Goal: Find specific page/section: Find specific page/section

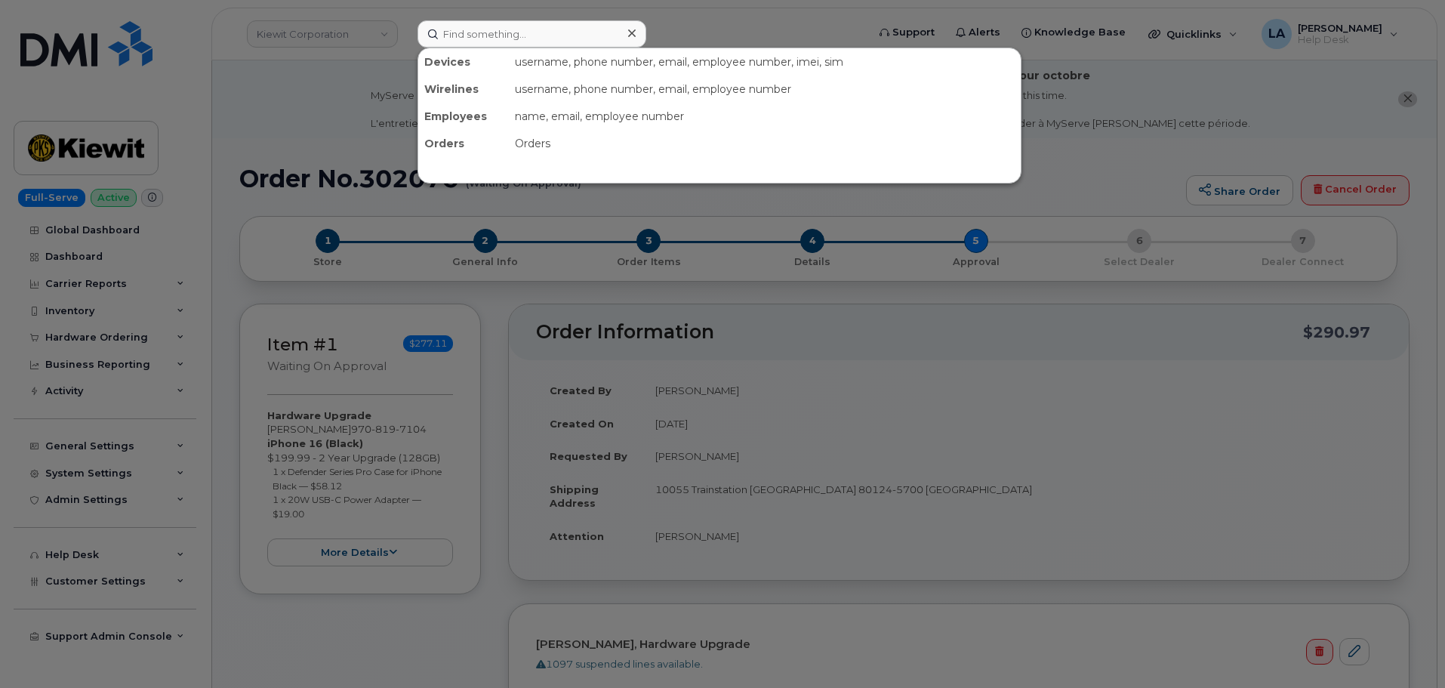
click at [524, 41] on input at bounding box center [532, 33] width 229 height 27
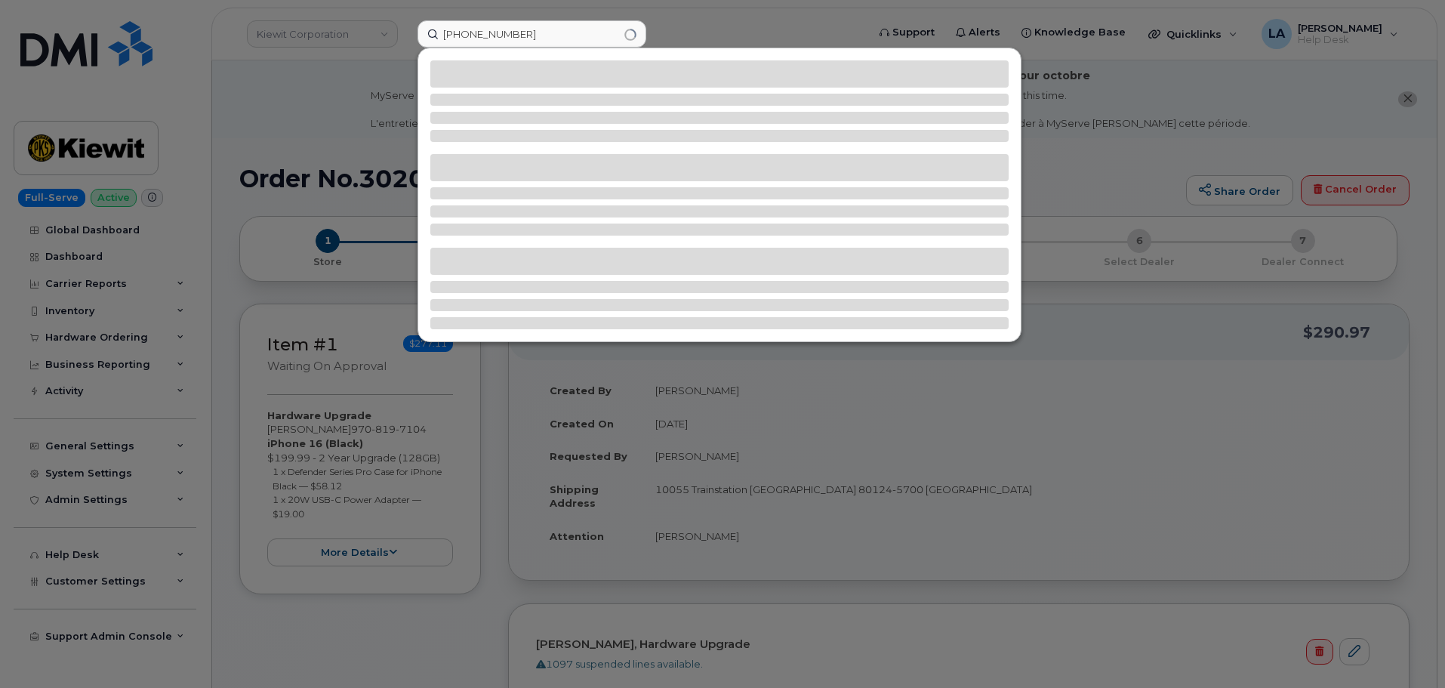
type input "[PHONE_NUMBER]"
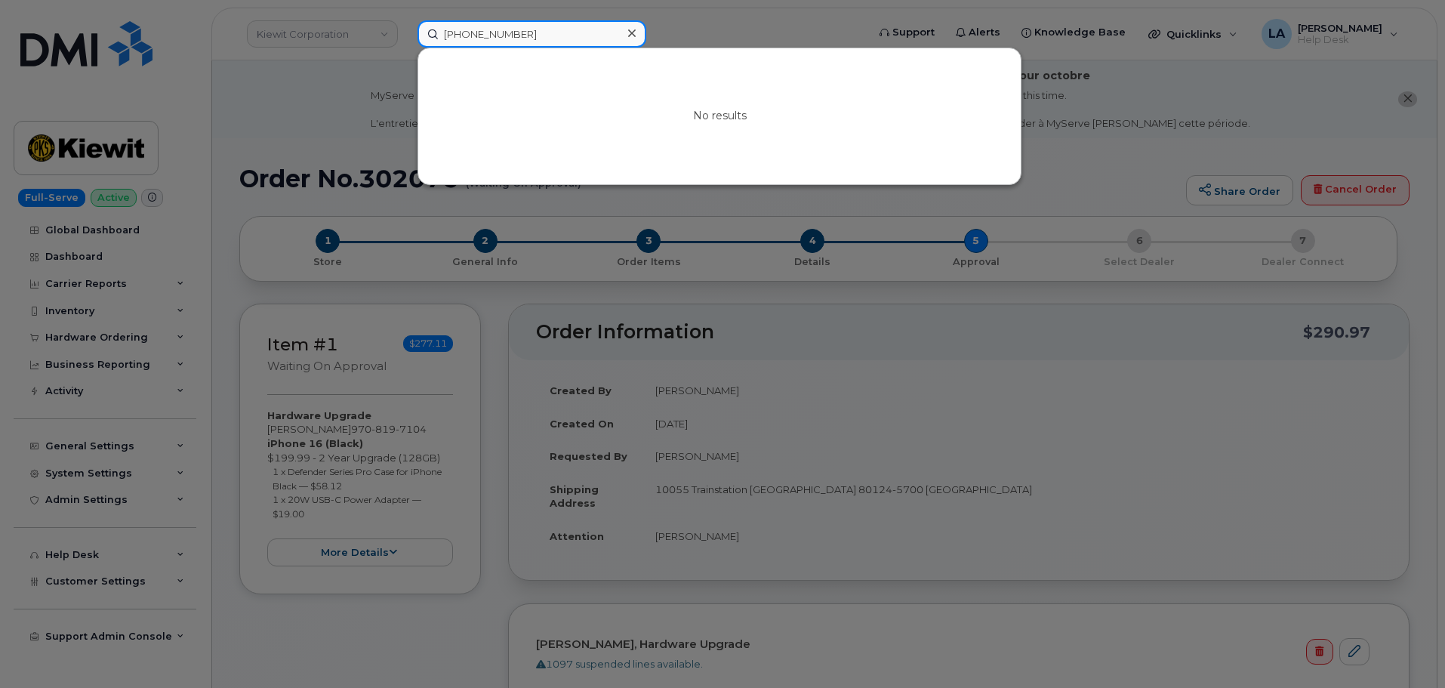
click at [565, 42] on input "[PHONE_NUMBER]" at bounding box center [532, 33] width 229 height 27
drag, startPoint x: 562, startPoint y: 37, endPoint x: 255, endPoint y: 37, distance: 307.3
click at [405, 37] on div "[PHONE_NUMBER] No results" at bounding box center [637, 33] width 464 height 27
click at [337, 33] on div at bounding box center [722, 344] width 1445 height 688
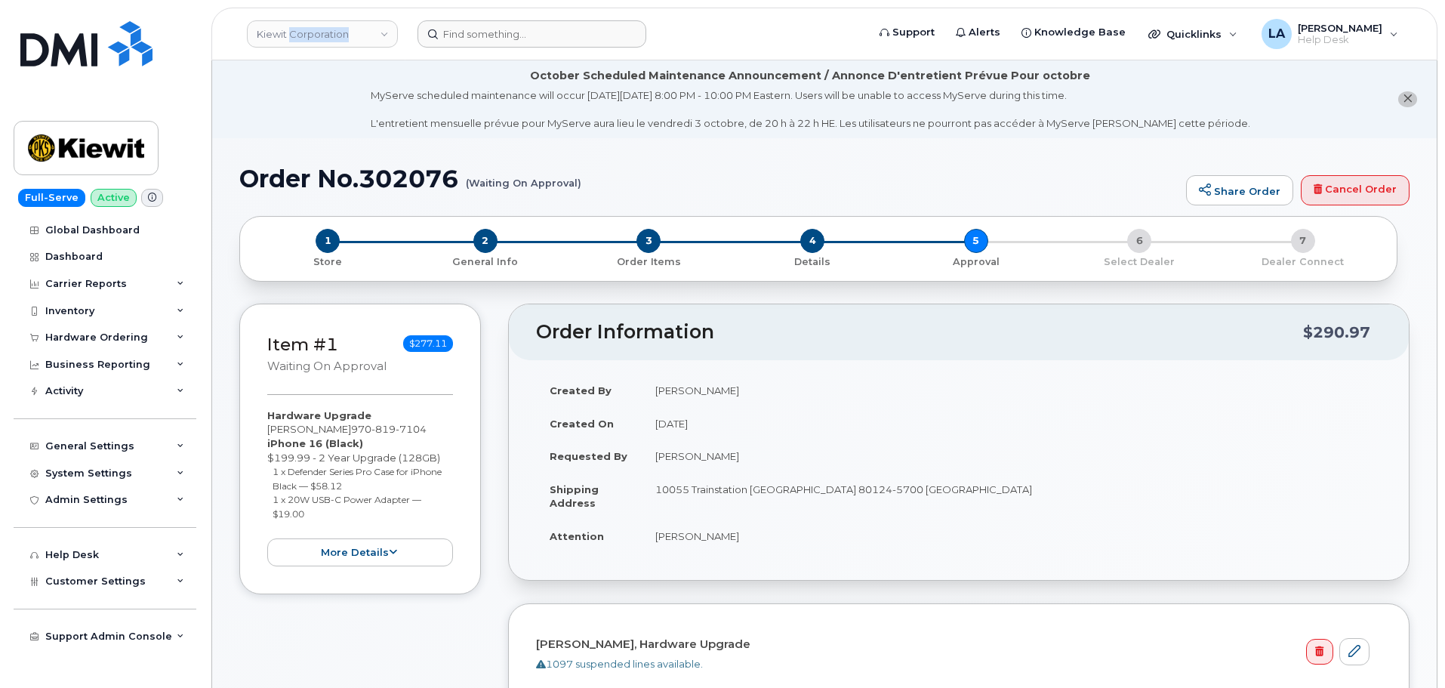
click at [337, 33] on link "Kiewit Corporation" at bounding box center [322, 33] width 151 height 27
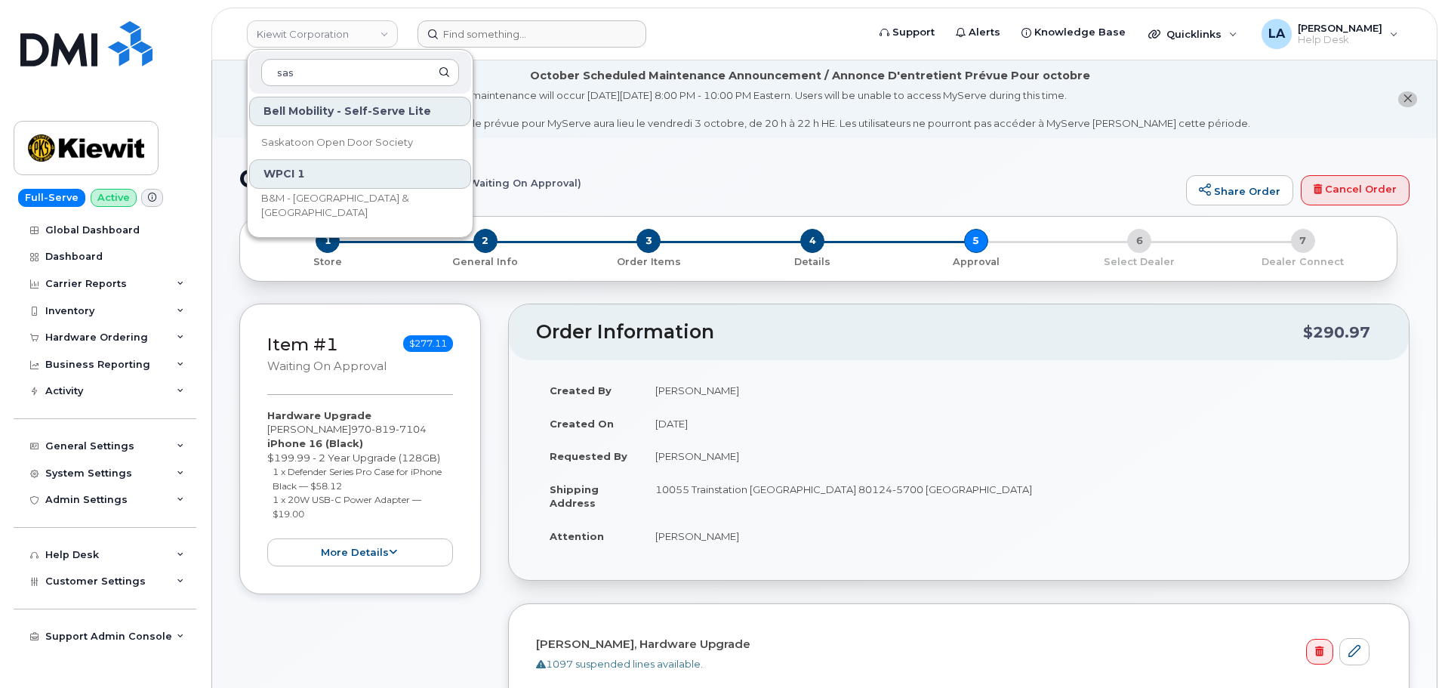
type input "sas"
click at [612, 63] on li "October Scheduled Maintenance Announcement / Annonce D'entretient Prévue Pour o…" at bounding box center [824, 99] width 1225 height 78
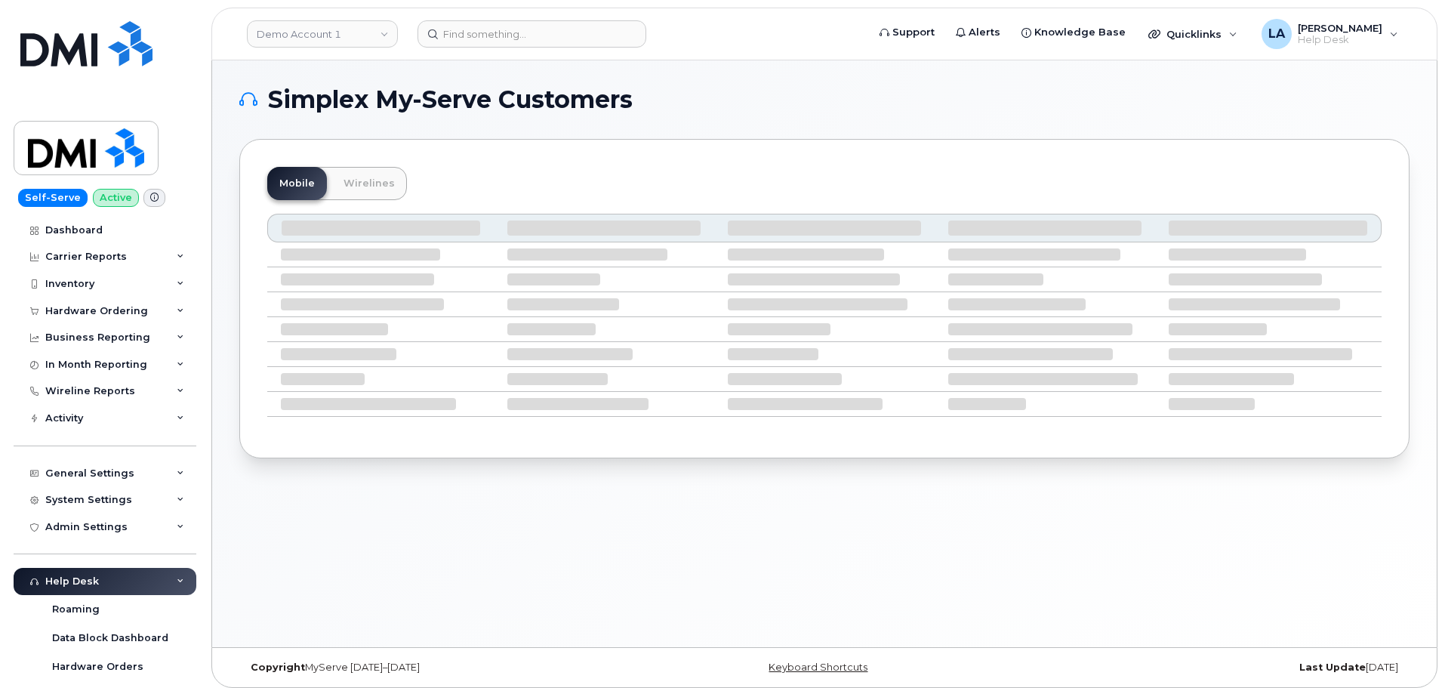
click at [769, 146] on div "Mobile Wirelines" at bounding box center [824, 298] width 1170 height 319
drag, startPoint x: 690, startPoint y: 159, endPoint x: 305, endPoint y: 54, distance: 399.1
click at [686, 169] on div "Mobile Wirelines" at bounding box center [824, 298] width 1170 height 319
